Goal: Navigation & Orientation: Understand site structure

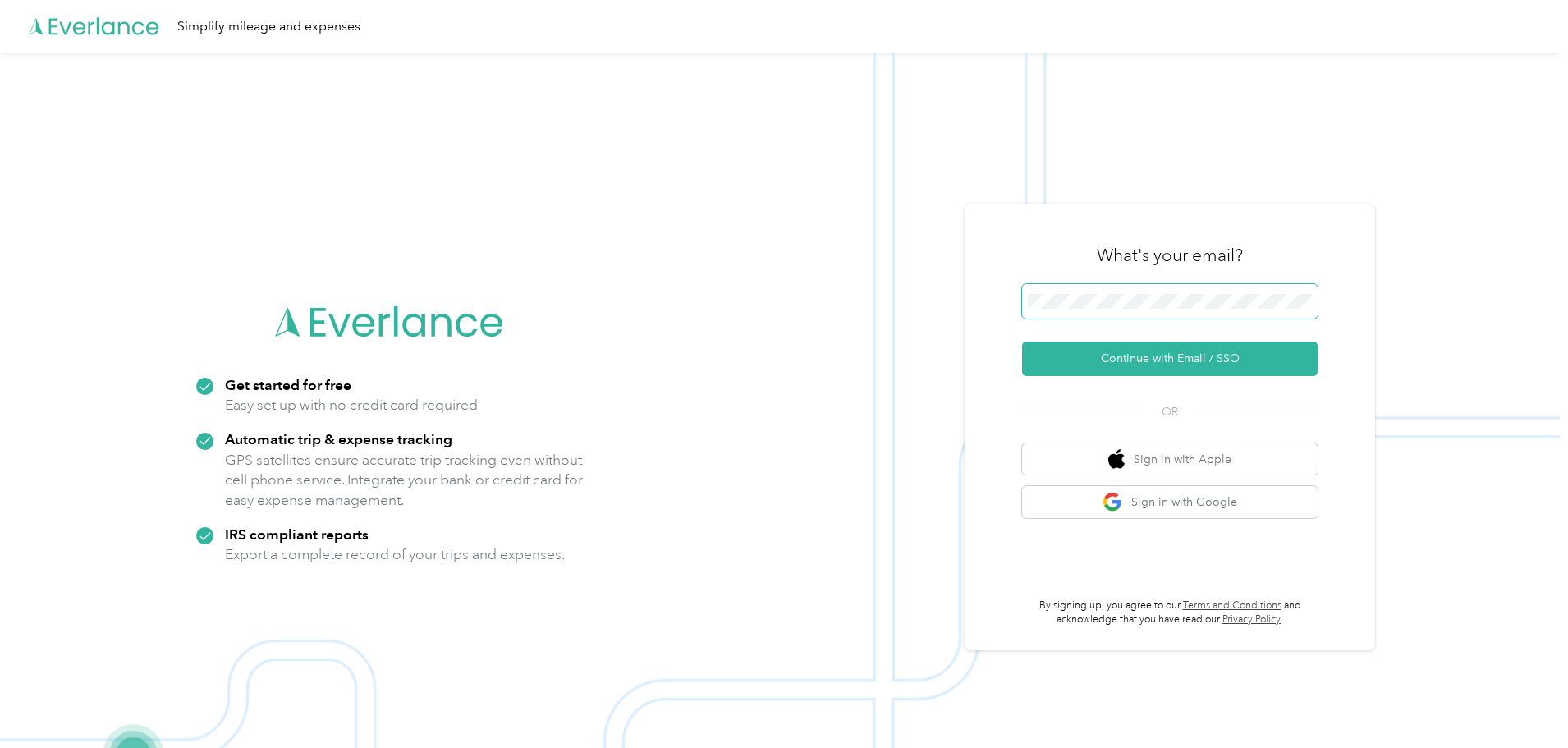
click at [1125, 290] on span at bounding box center [1170, 302] width 295 height 35
click at [1126, 291] on span at bounding box center [1170, 302] width 295 height 35
click at [1175, 361] on button "Continue with Email / SSO" at bounding box center [1170, 359] width 295 height 35
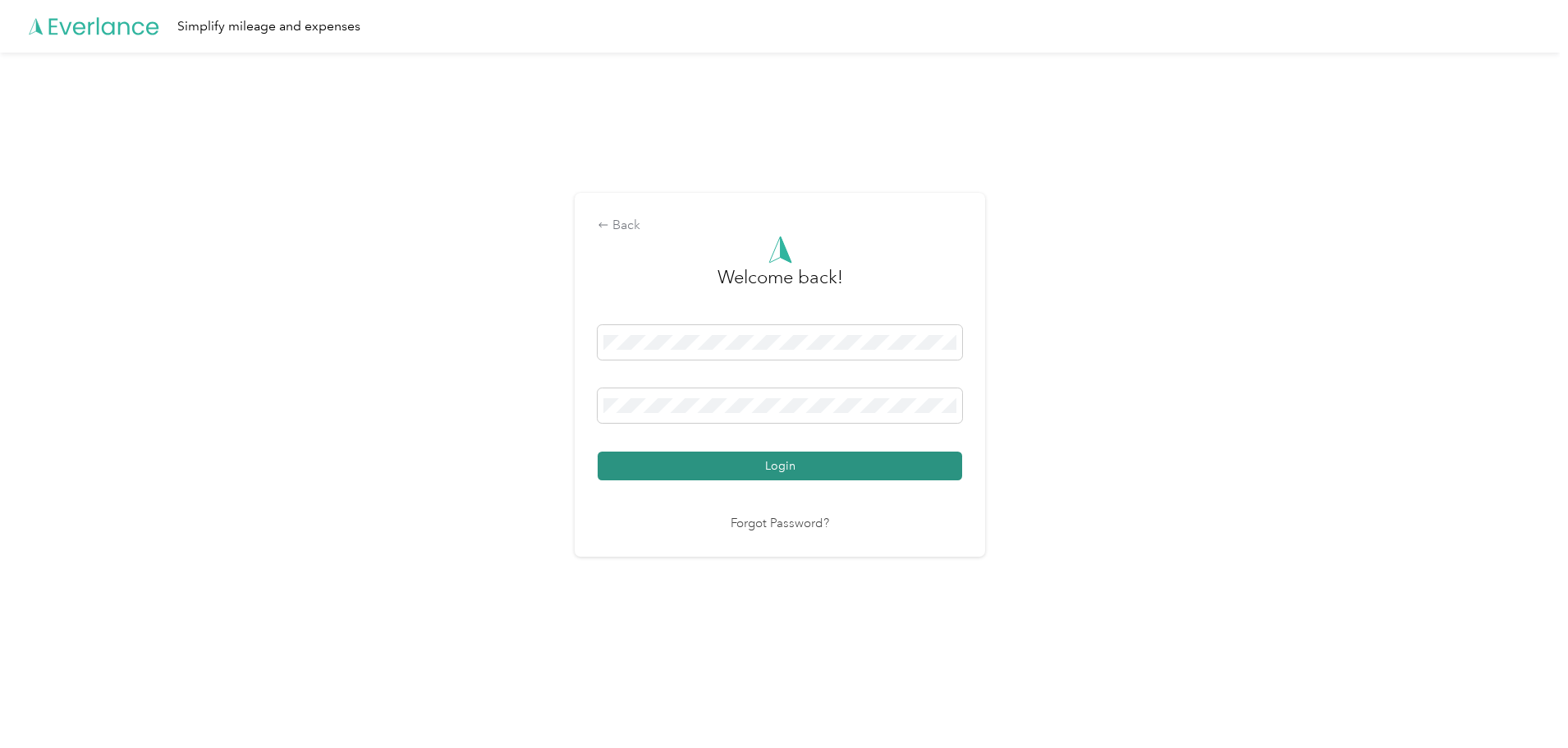
click at [787, 463] on button "Login" at bounding box center [779, 465] width 364 height 28
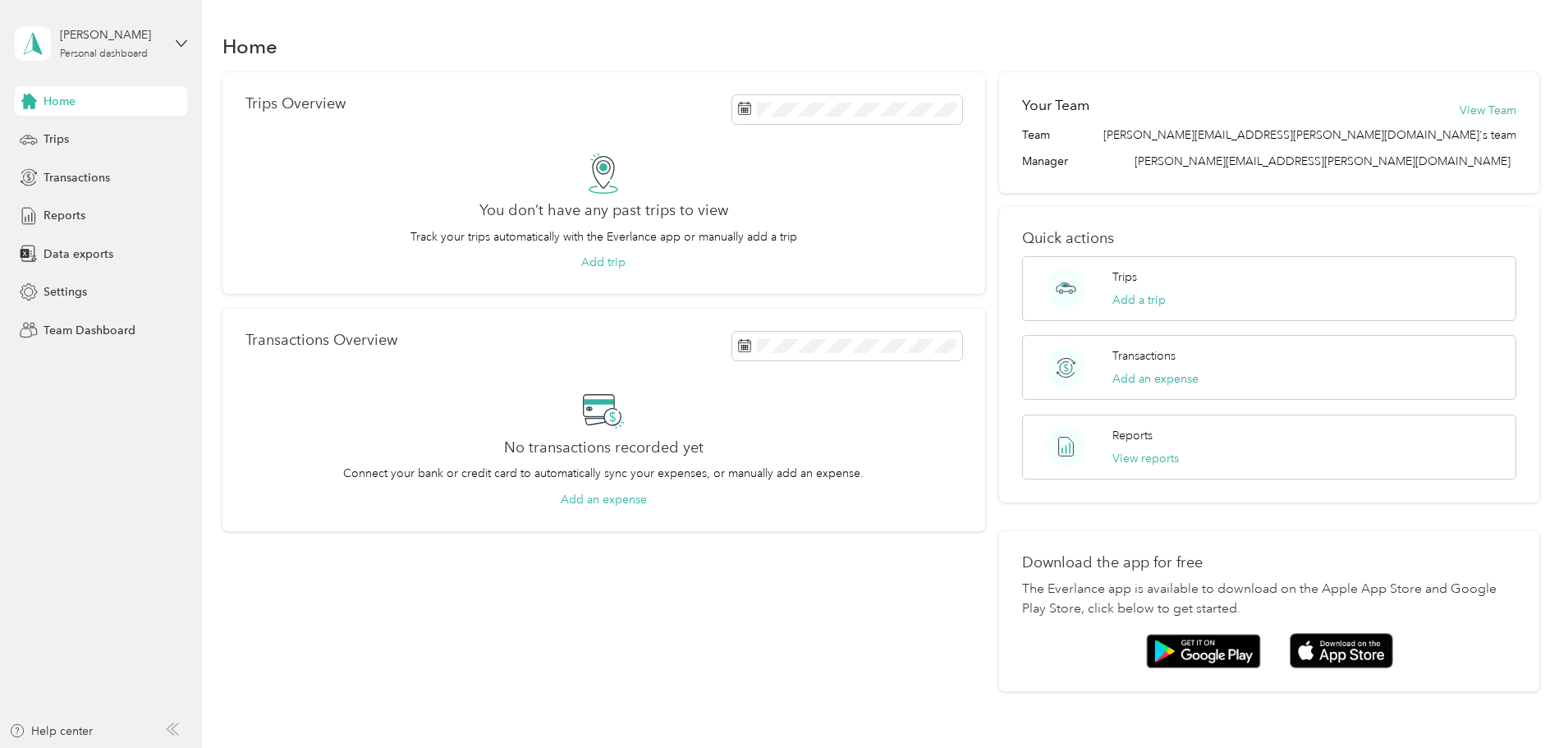
click at [237, 293] on div "Trips Overview You don’t have any past trips to view Track your trips automatic…" at bounding box center [881, 382] width 1318 height 620
click at [104, 51] on div "Personal dashboard" at bounding box center [104, 54] width 88 height 10
click at [136, 134] on div "Team dashboard" at bounding box center [281, 131] width 508 height 28
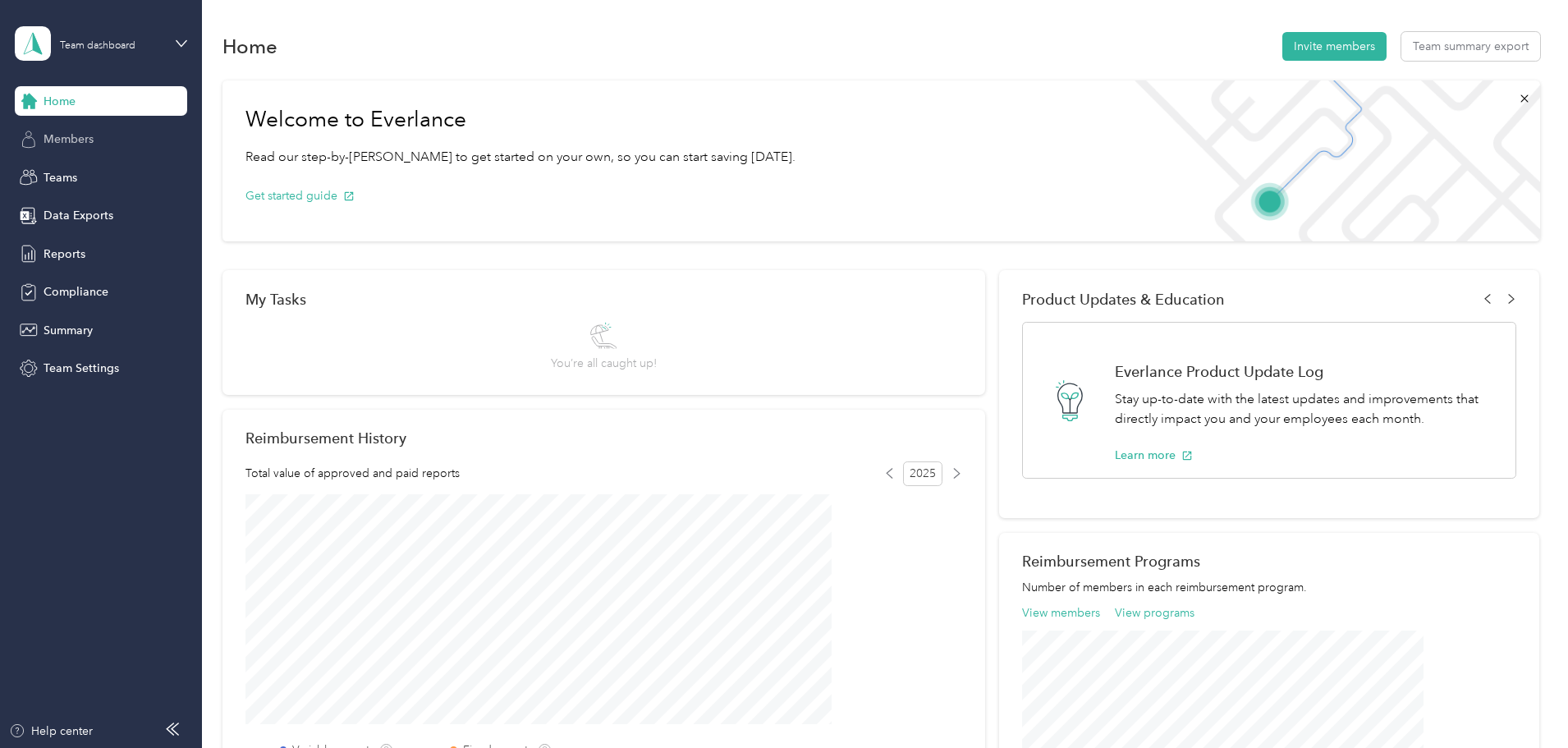
click at [106, 141] on div "Members" at bounding box center [101, 140] width 172 height 29
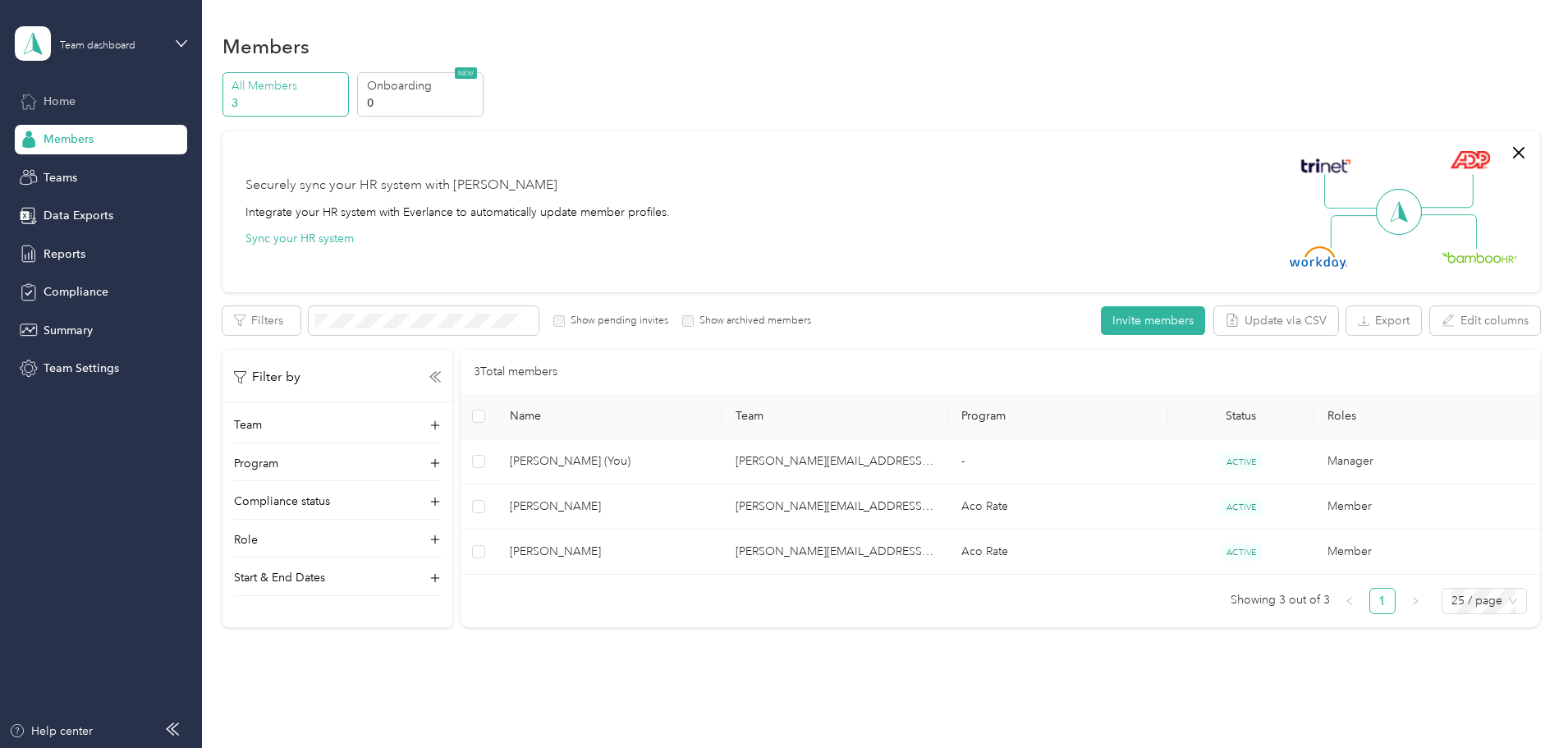
click at [43, 98] on span "Home" at bounding box center [59, 101] width 32 height 17
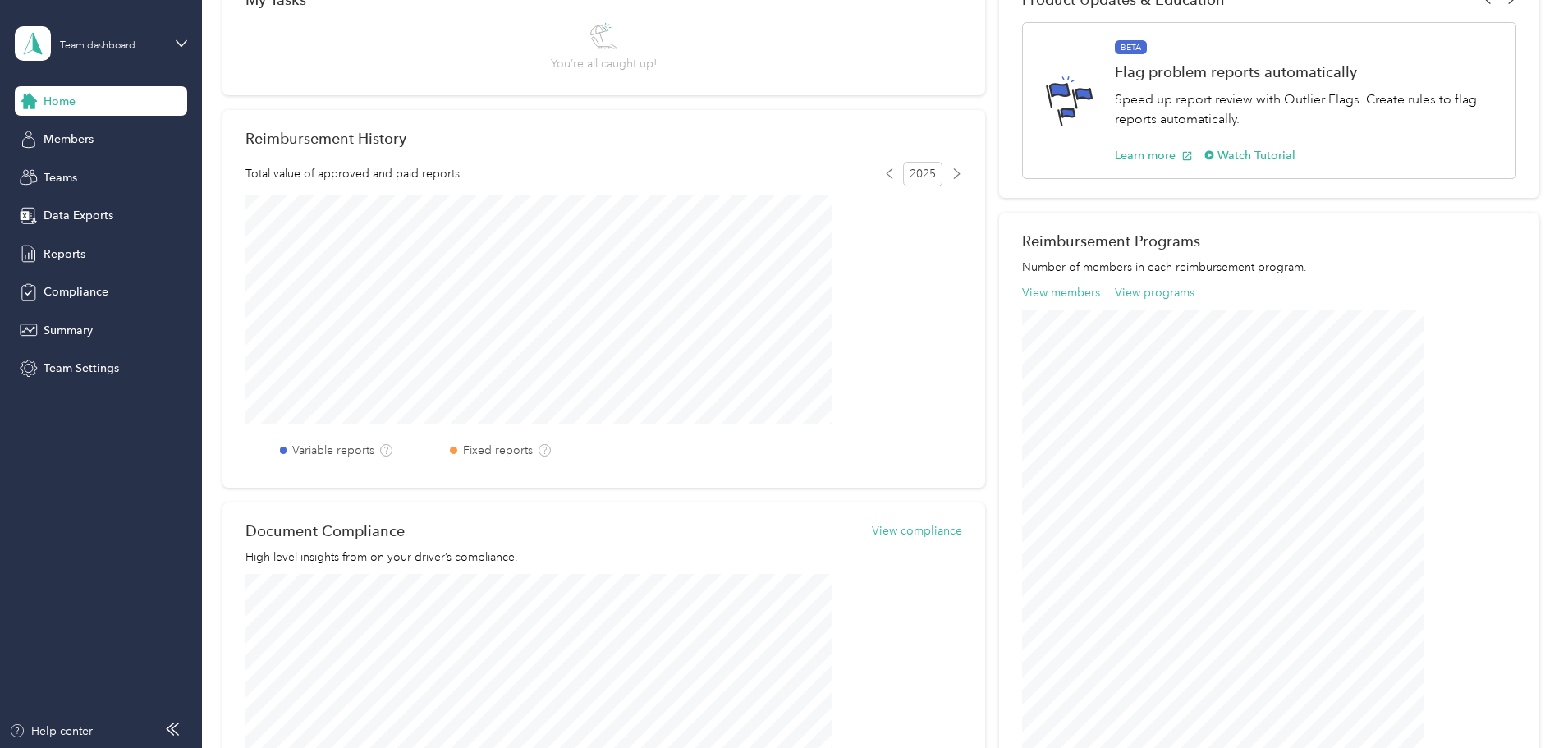
scroll to position [329, 0]
